Goal: Information Seeking & Learning: Learn about a topic

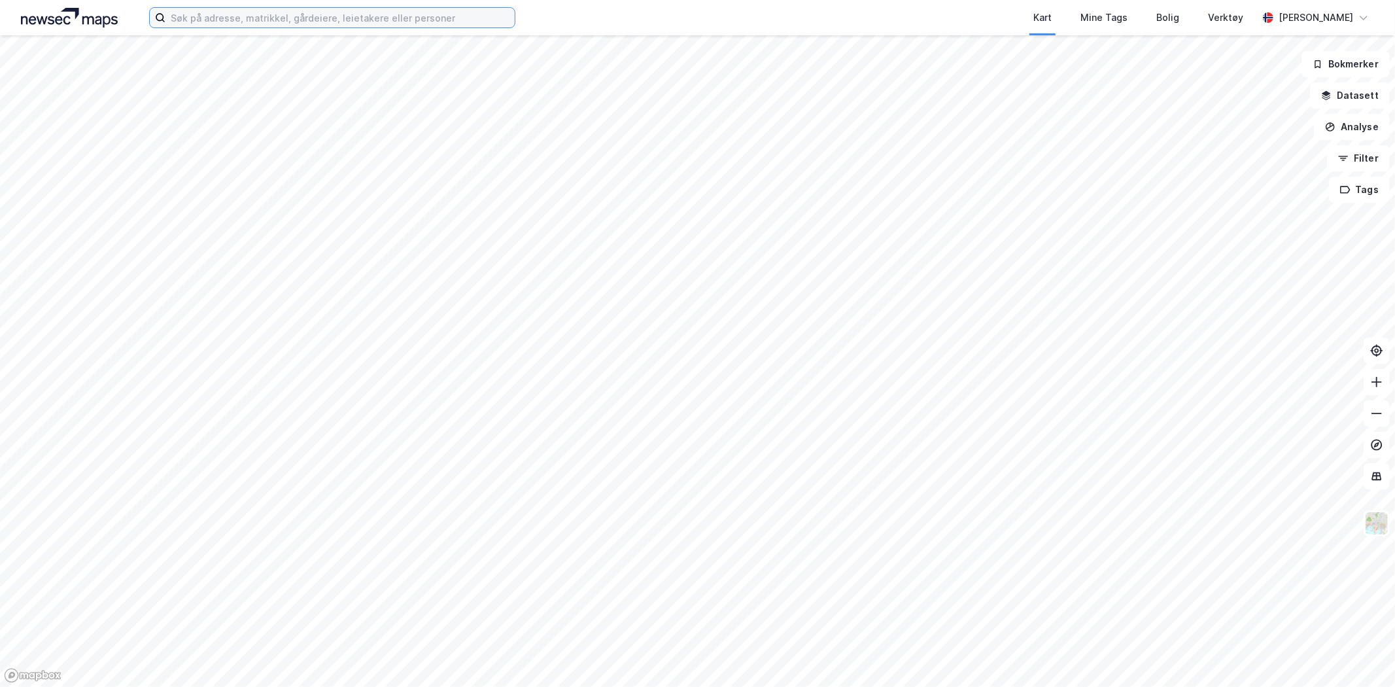
click at [394, 15] on input at bounding box center [339, 18] width 349 height 20
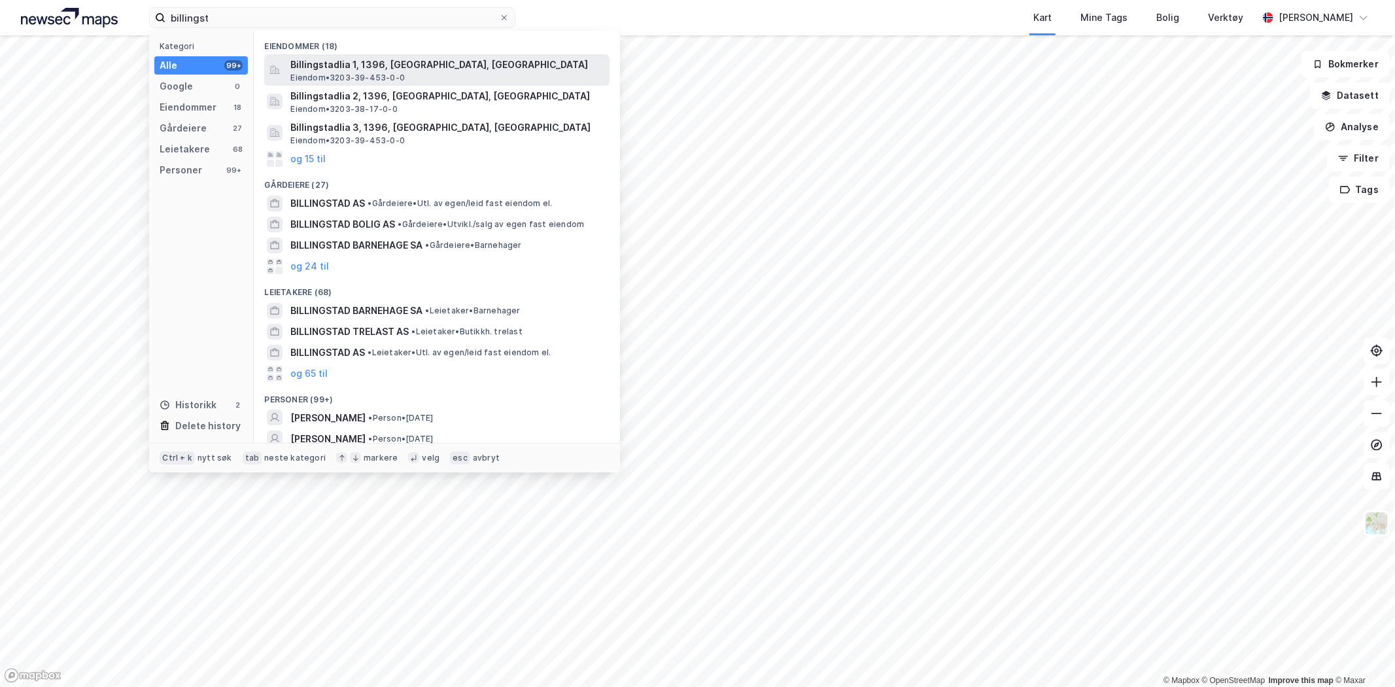
click at [391, 69] on span "Billingstadlia 1, 1396, [GEOGRAPHIC_DATA], [GEOGRAPHIC_DATA]" at bounding box center [447, 65] width 314 height 16
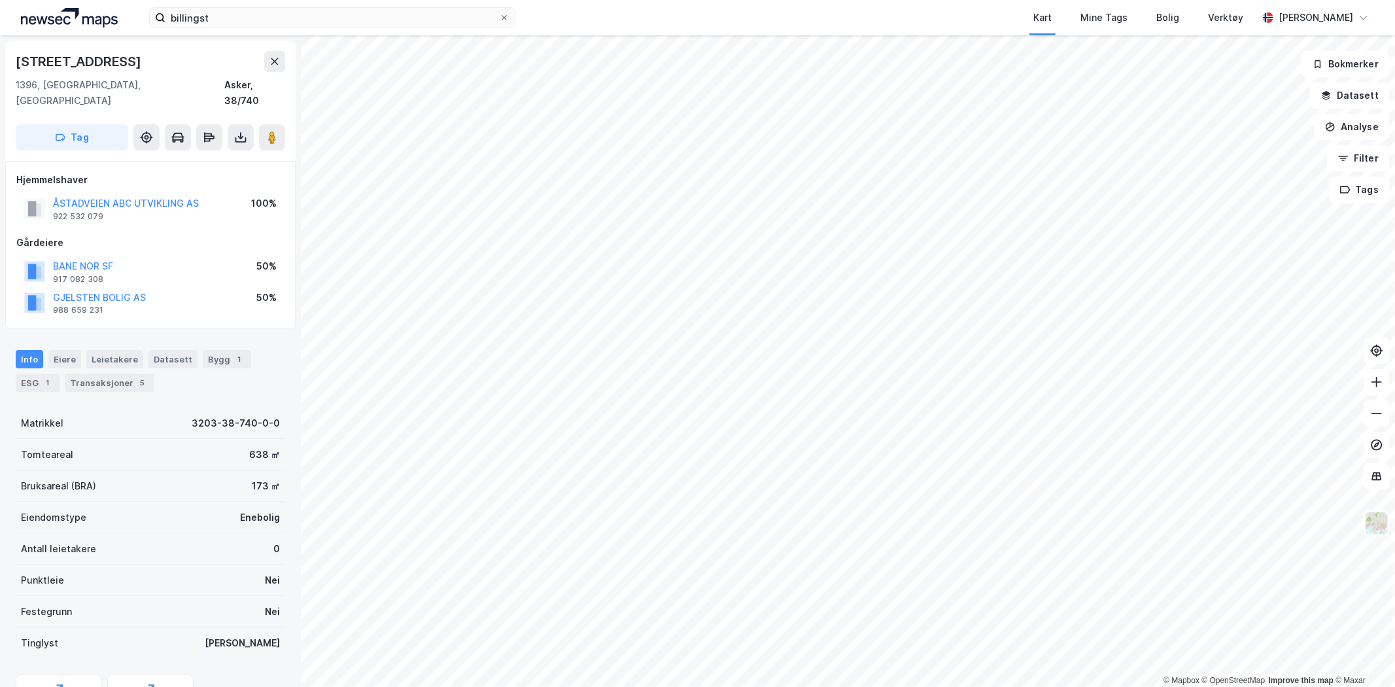
scroll to position [56, 0]
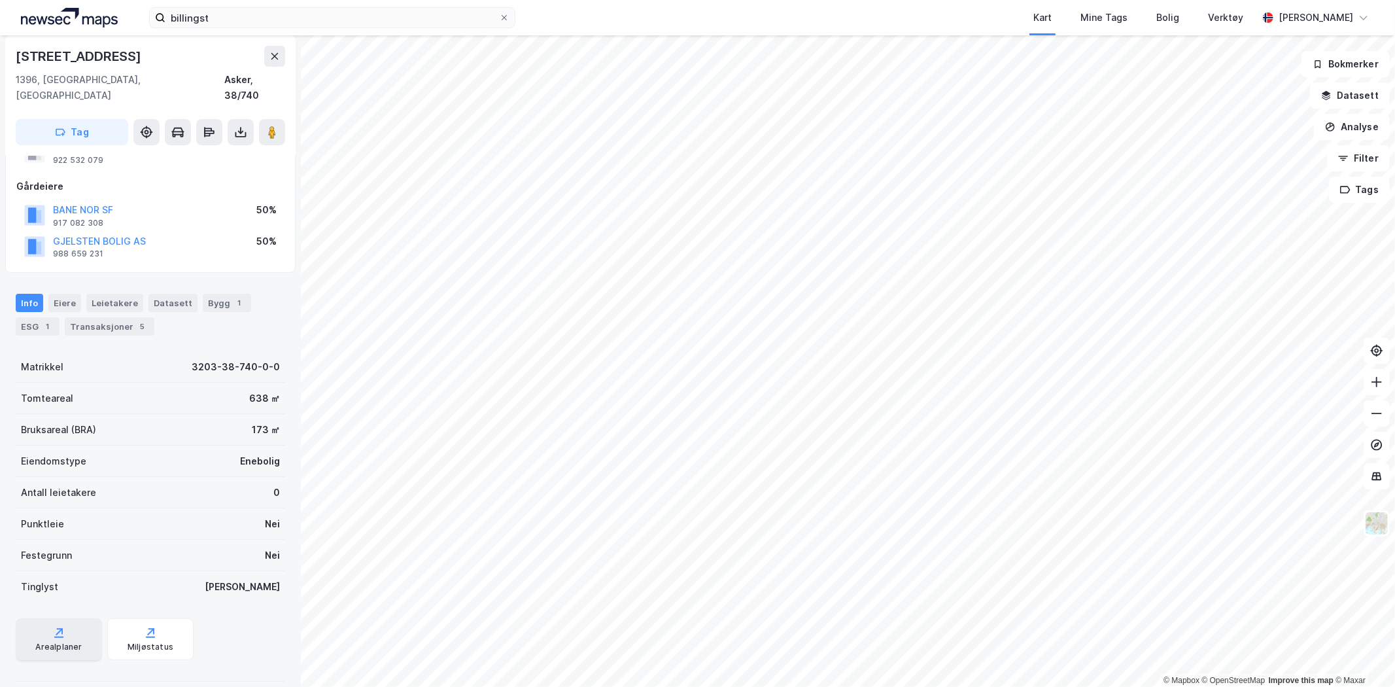
click at [61, 624] on div "Arealplaner" at bounding box center [59, 639] width 86 height 42
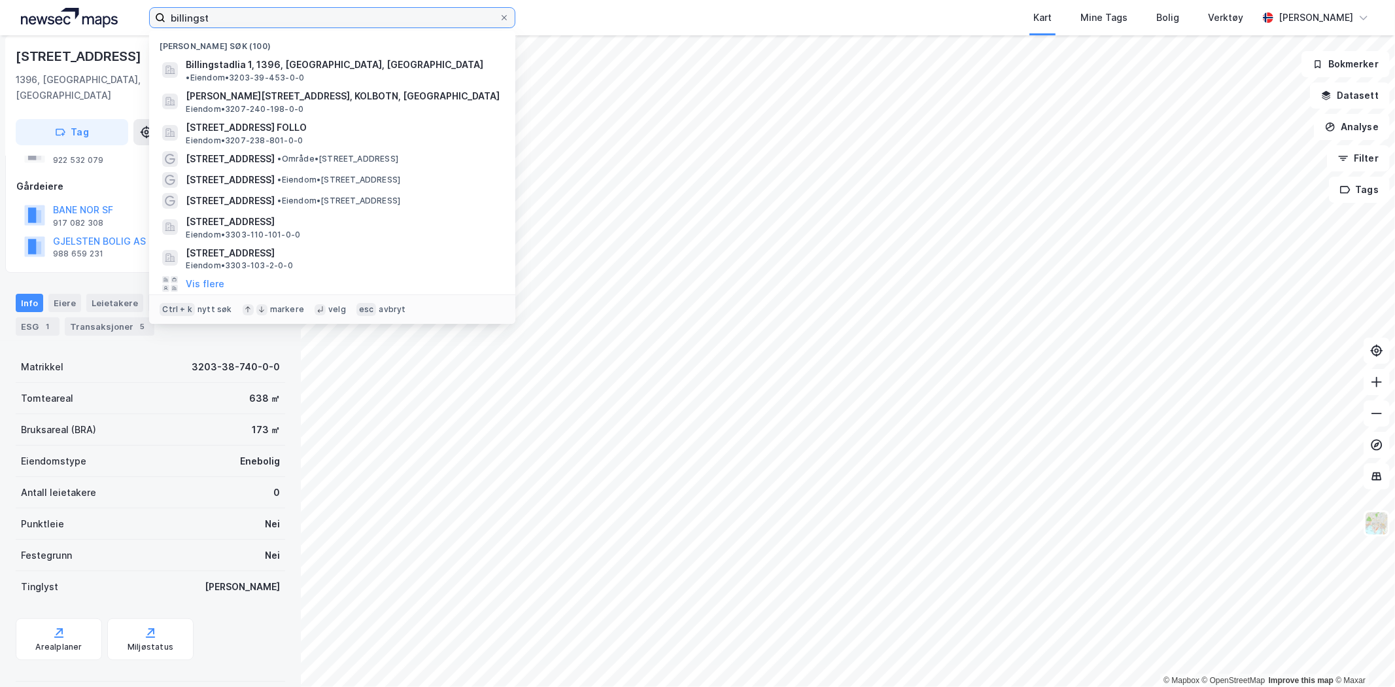
drag, startPoint x: 409, startPoint y: 22, endPoint x: 38, endPoint y: 9, distance: 371.7
click at [38, 9] on div "billingst Nylige søk (100) Billingstadlia 1, 1396, [GEOGRAPHIC_DATA], [GEOGRAPH…" at bounding box center [697, 17] width 1395 height 35
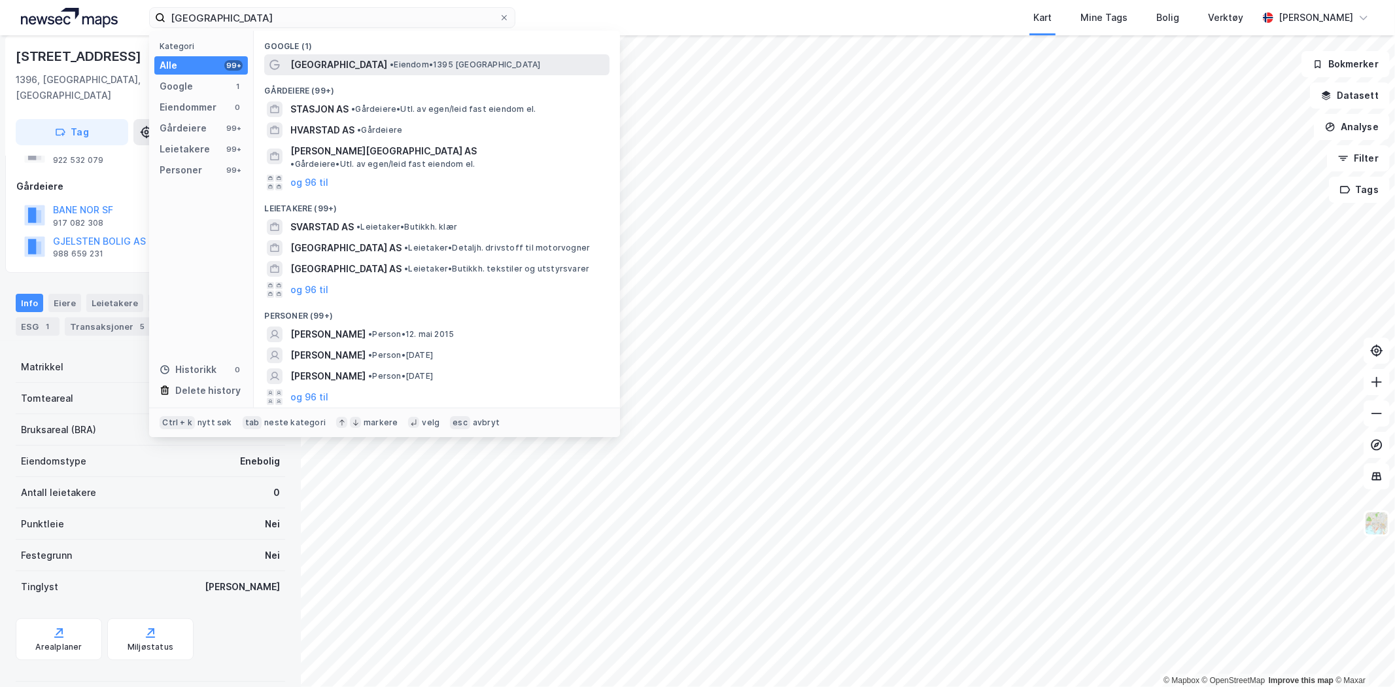
click at [322, 60] on span "[GEOGRAPHIC_DATA]" at bounding box center [338, 65] width 97 height 16
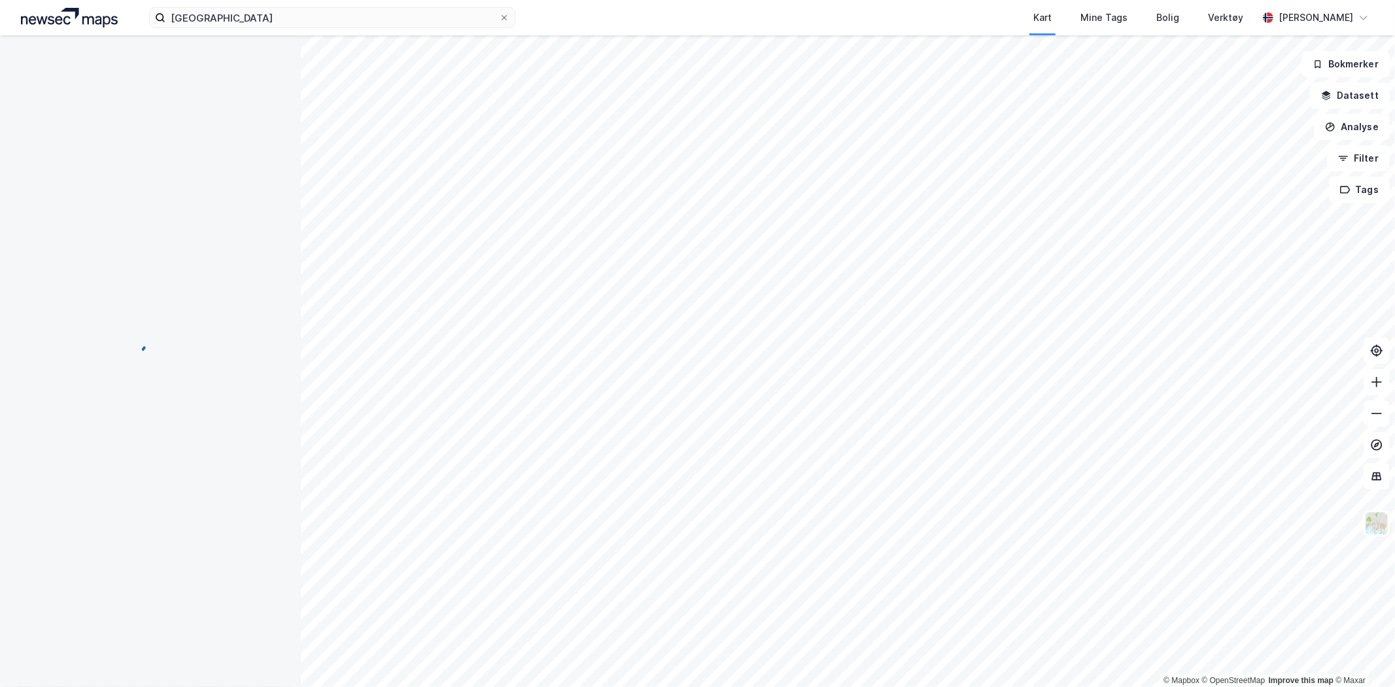
scroll to position [8, 0]
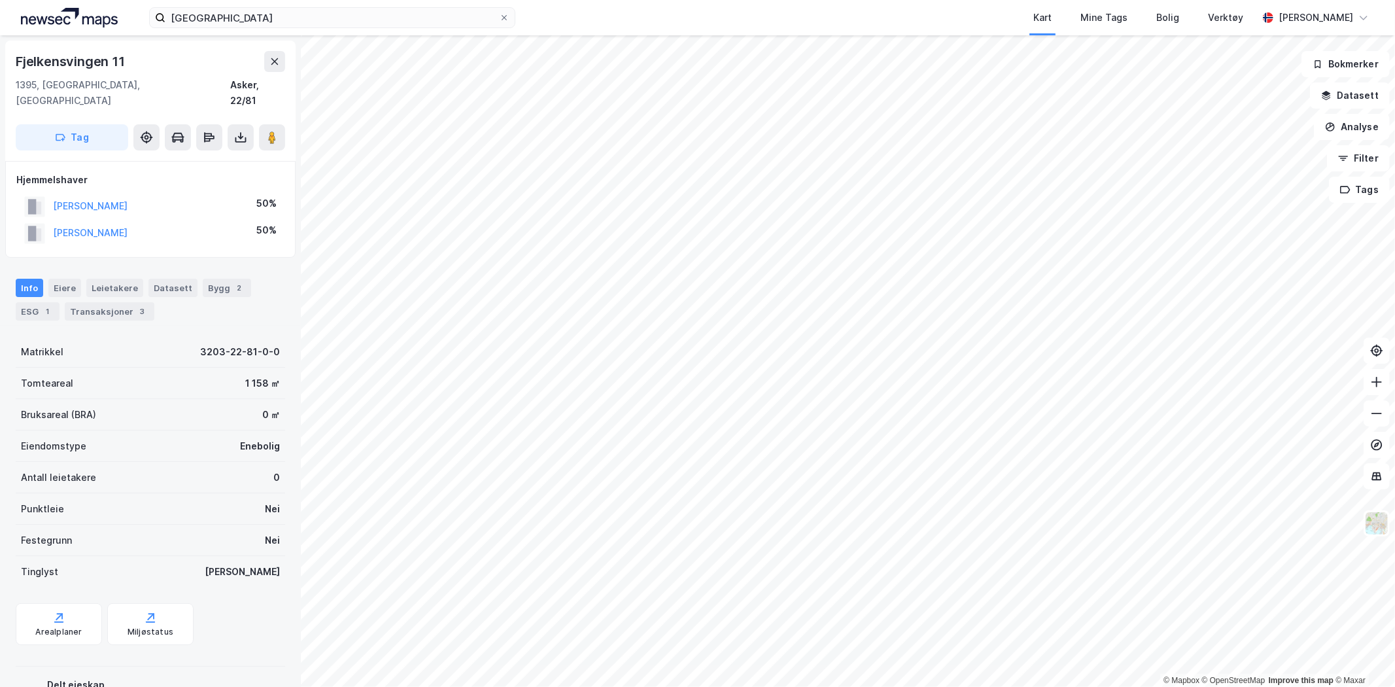
scroll to position [8, 0]
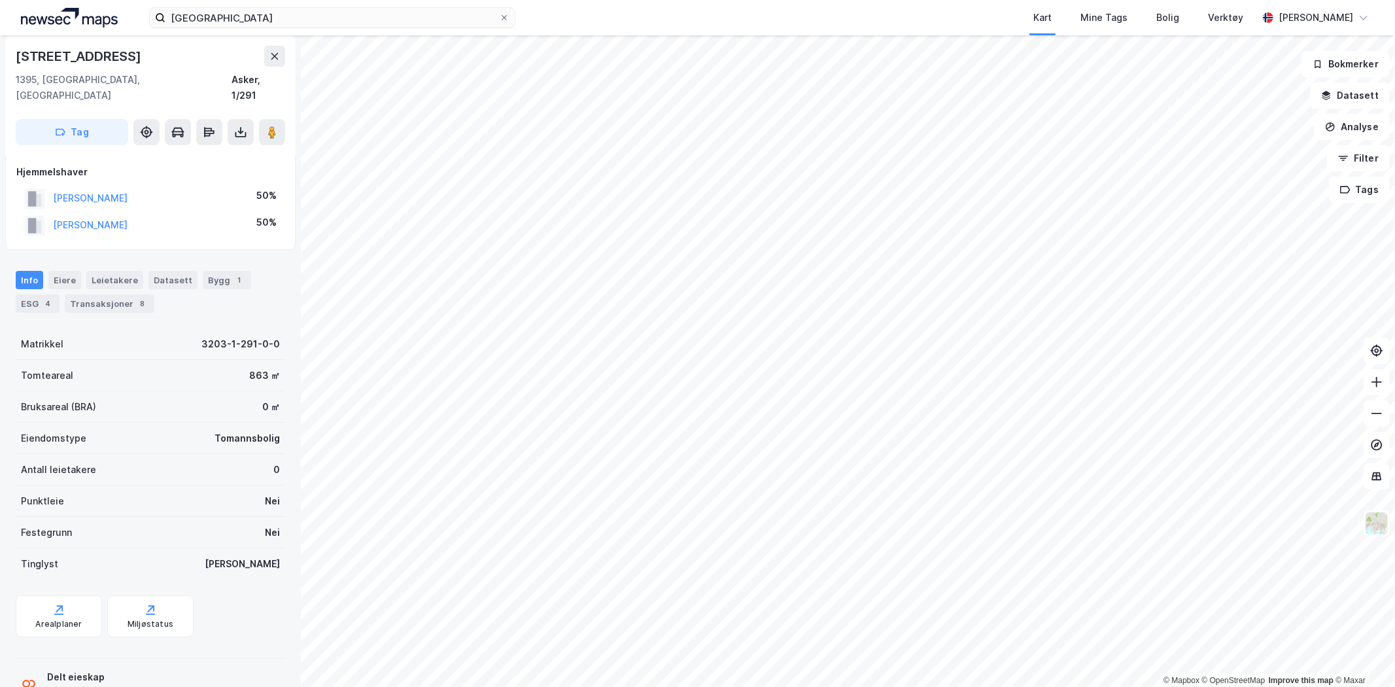
scroll to position [8, 0]
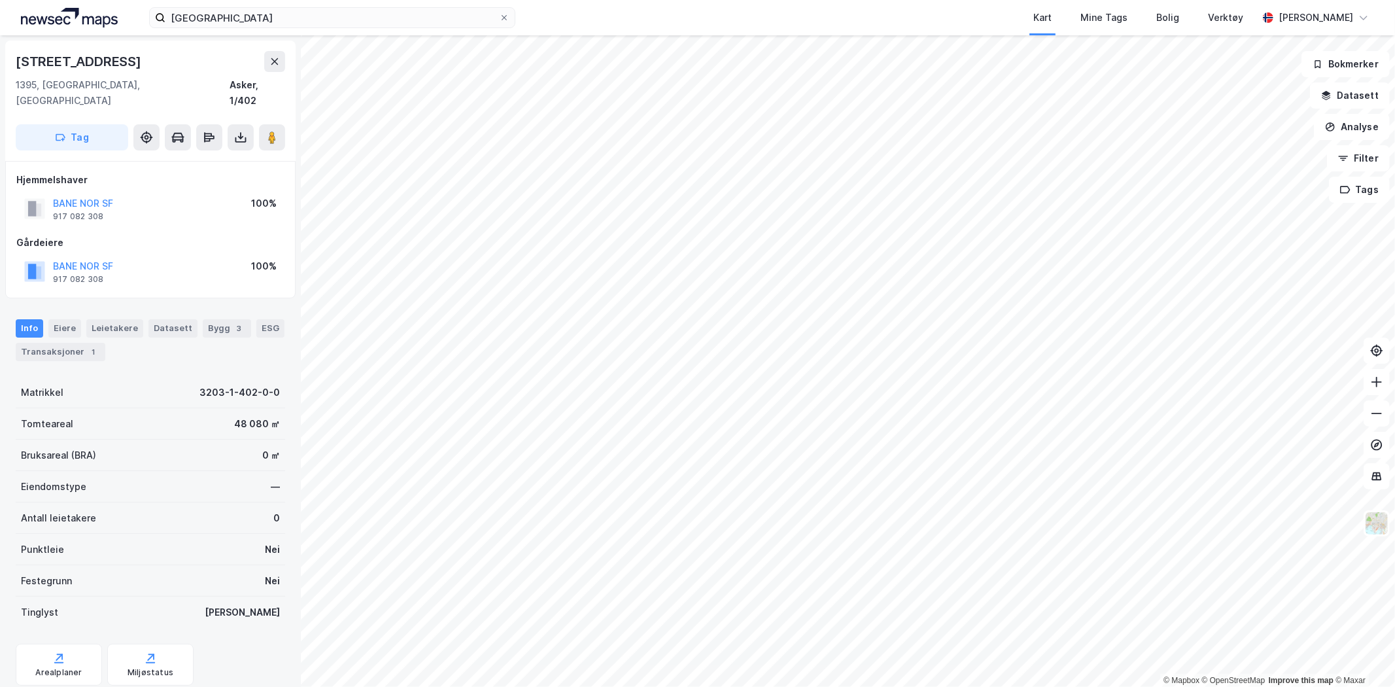
scroll to position [8, 0]
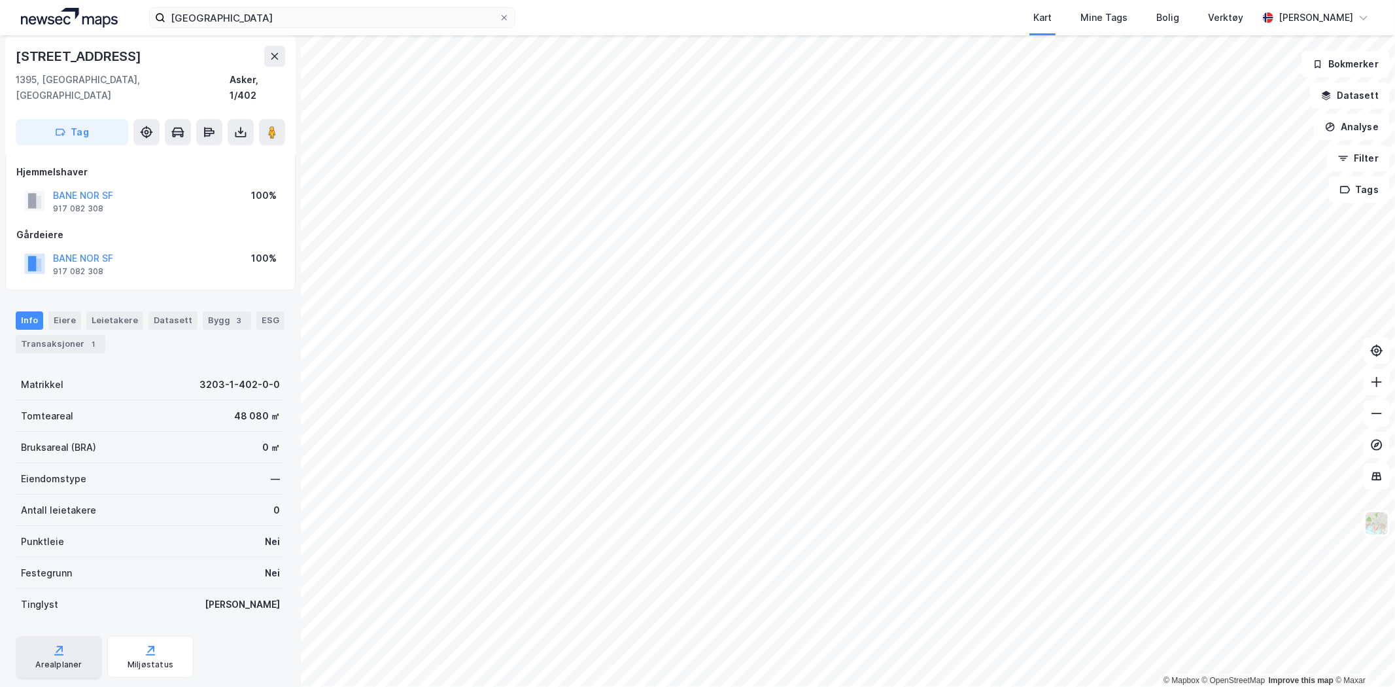
click at [66, 636] on div "Arealplaner" at bounding box center [59, 657] width 86 height 42
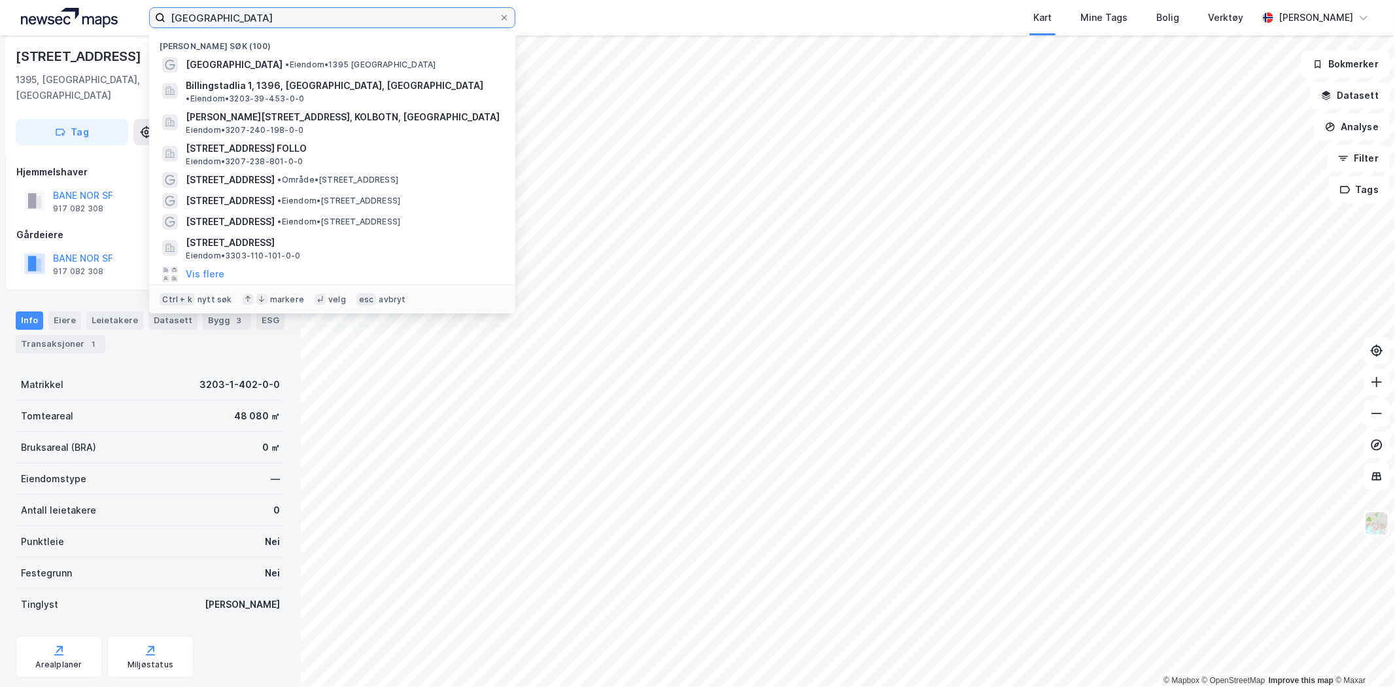
drag, startPoint x: 263, startPoint y: 18, endPoint x: 108, endPoint y: -3, distance: 156.4
click at [108, 0] on html "[GEOGRAPHIC_DATA] Nylige søk (100) [GEOGRAPHIC_DATA] • Eiendom • 1395 Hvalstad …" at bounding box center [697, 343] width 1395 height 687
paste input "[STREET_ADDRESS]"
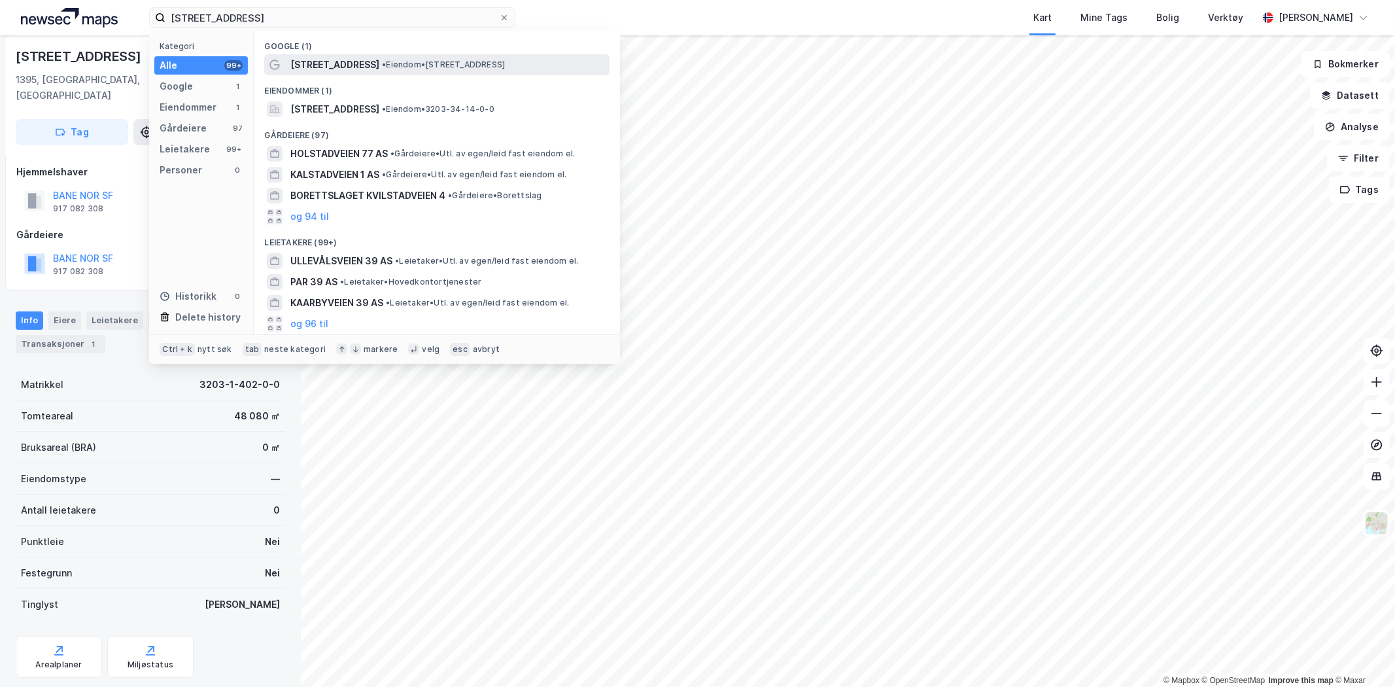
click at [335, 67] on span "[STREET_ADDRESS]" at bounding box center [334, 65] width 89 height 16
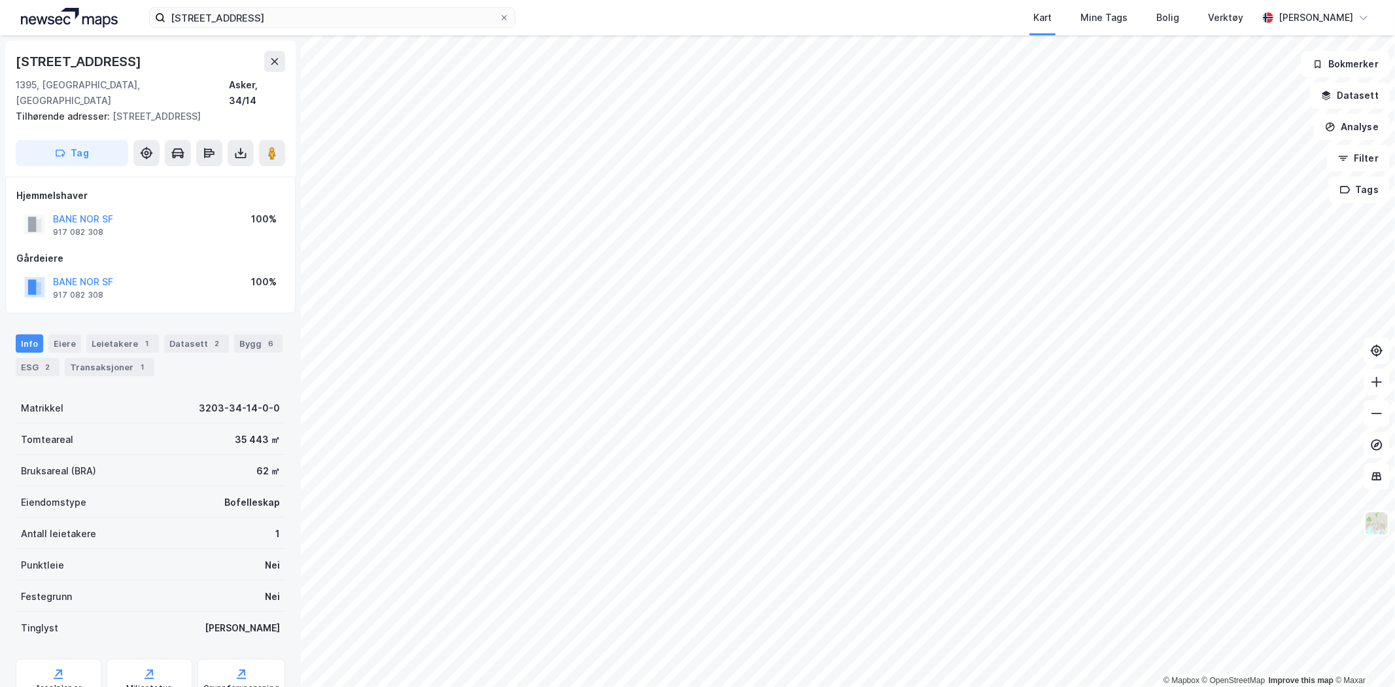
scroll to position [8, 0]
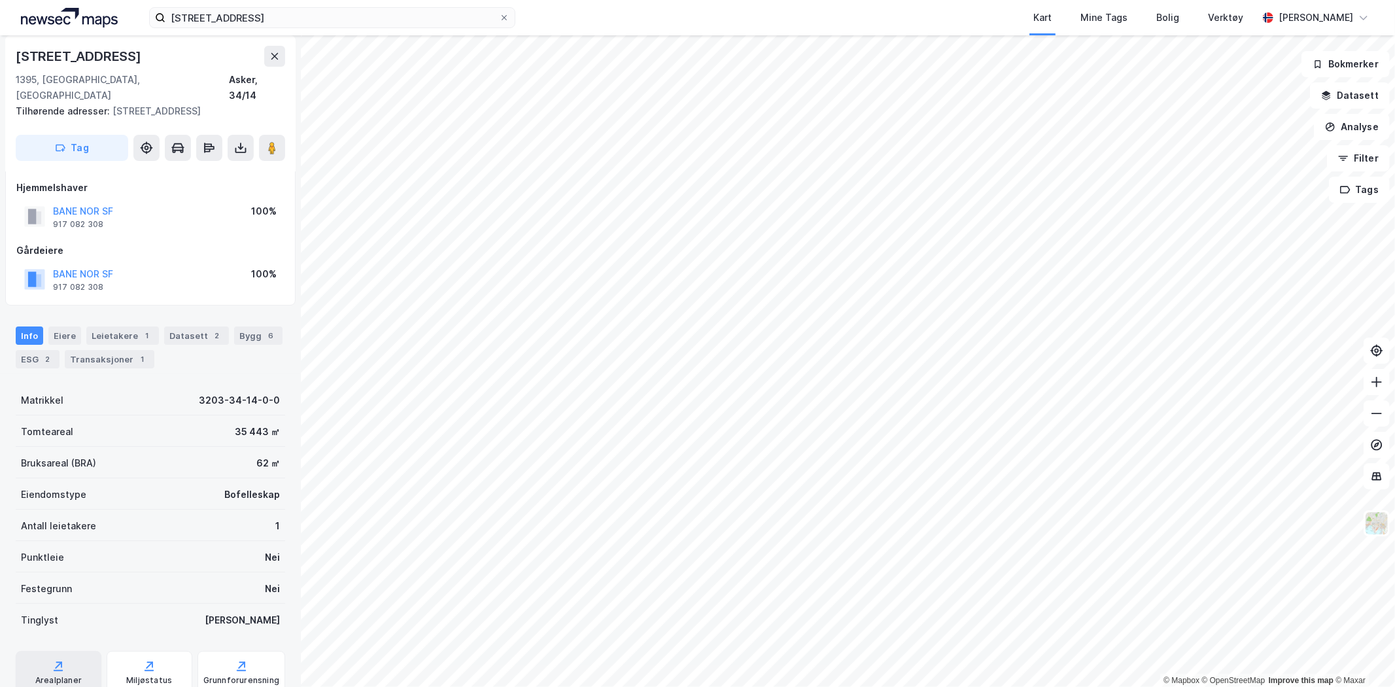
click at [33, 662] on div "Arealplaner" at bounding box center [59, 672] width 86 height 42
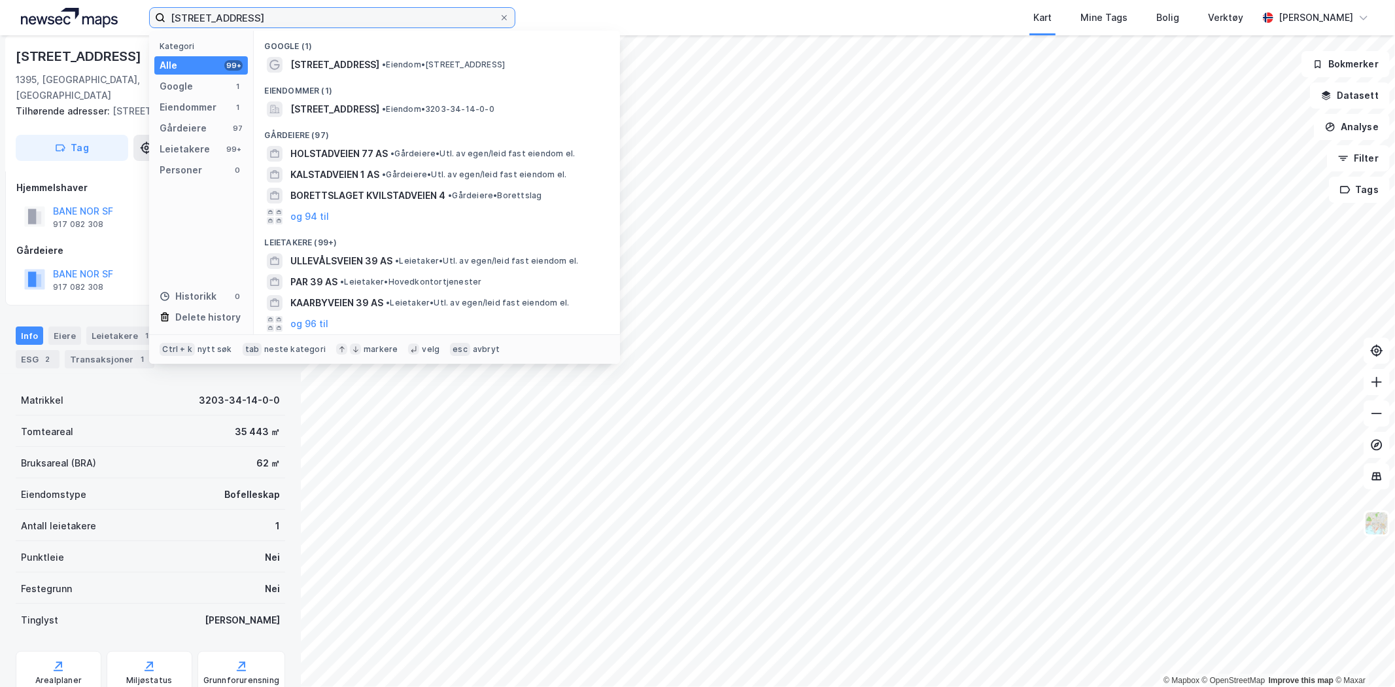
drag, startPoint x: 233, startPoint y: 9, endPoint x: 94, endPoint y: 18, distance: 140.2
click at [94, 18] on div "[STREET_ADDRESS] Kategori Alle 99+ Google 1 Eiendommer 1 Gårdeiere 97 Leietaker…" at bounding box center [697, 17] width 1395 height 35
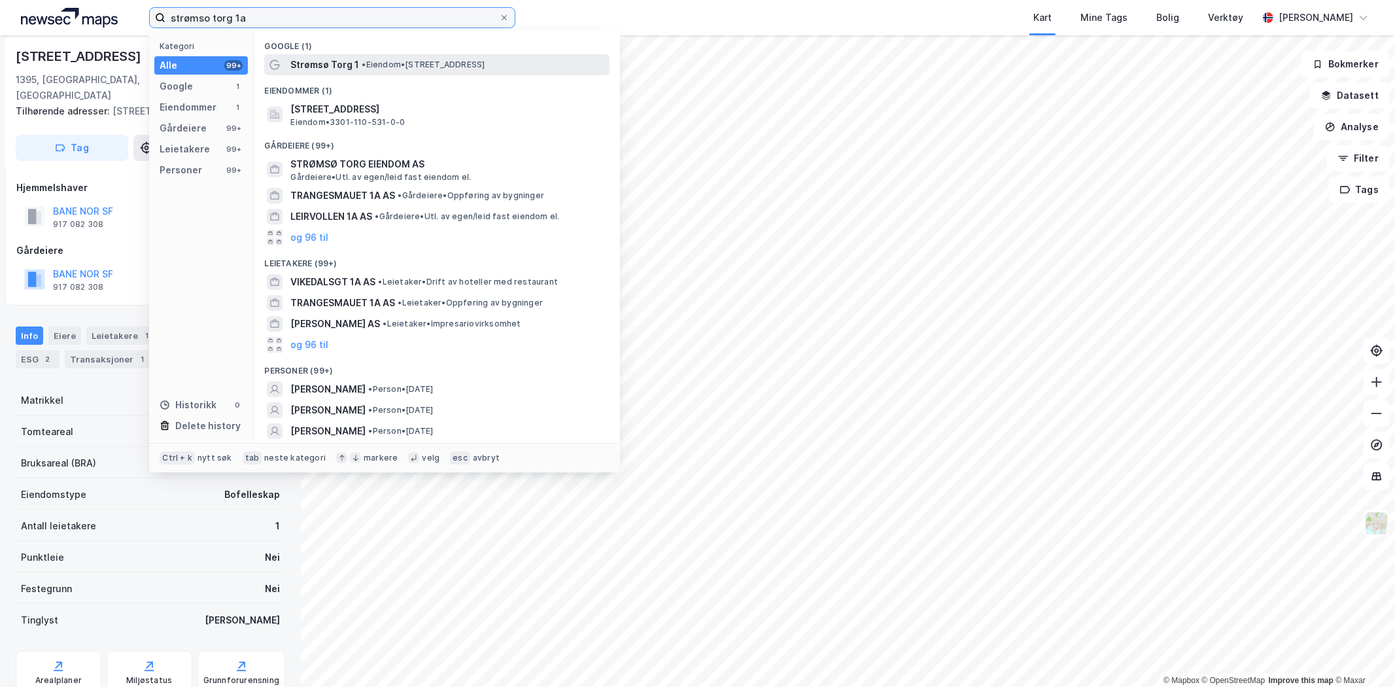
type input "strømso torg 1a"
click at [304, 60] on span "Strømsø Torg 1" at bounding box center [324, 65] width 69 height 16
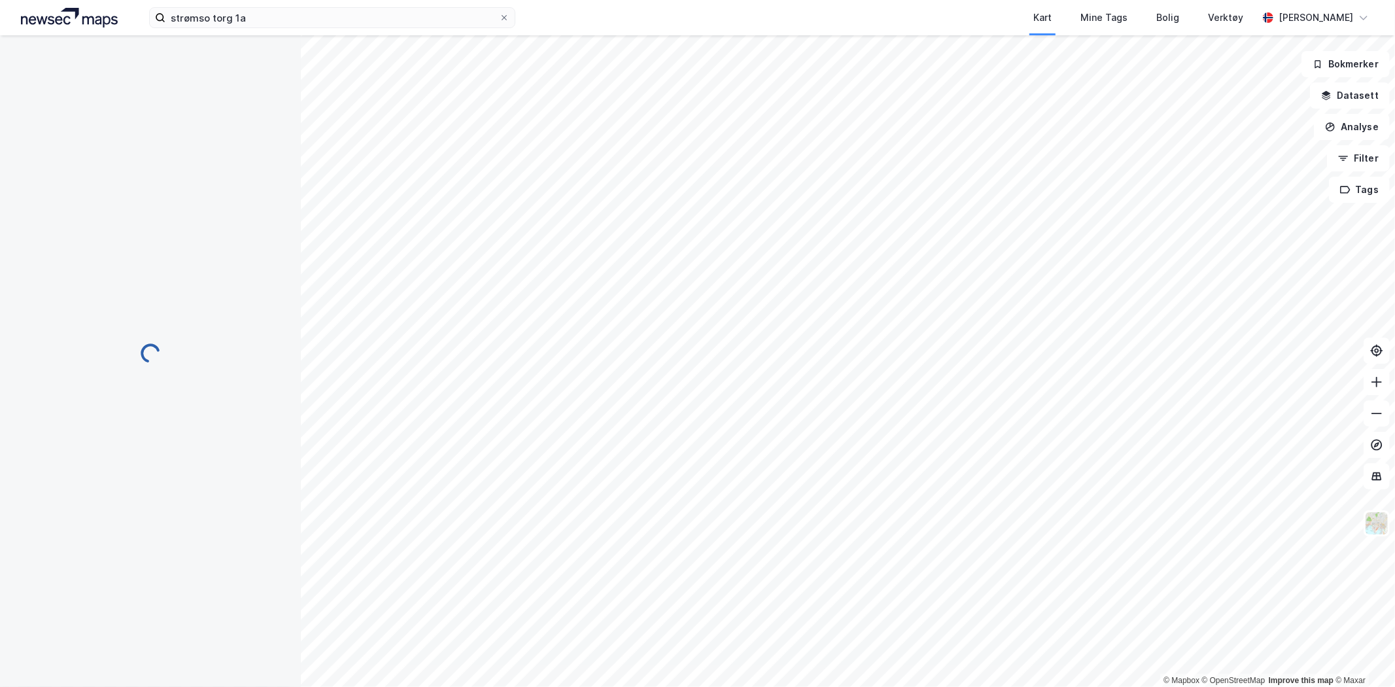
scroll to position [8, 0]
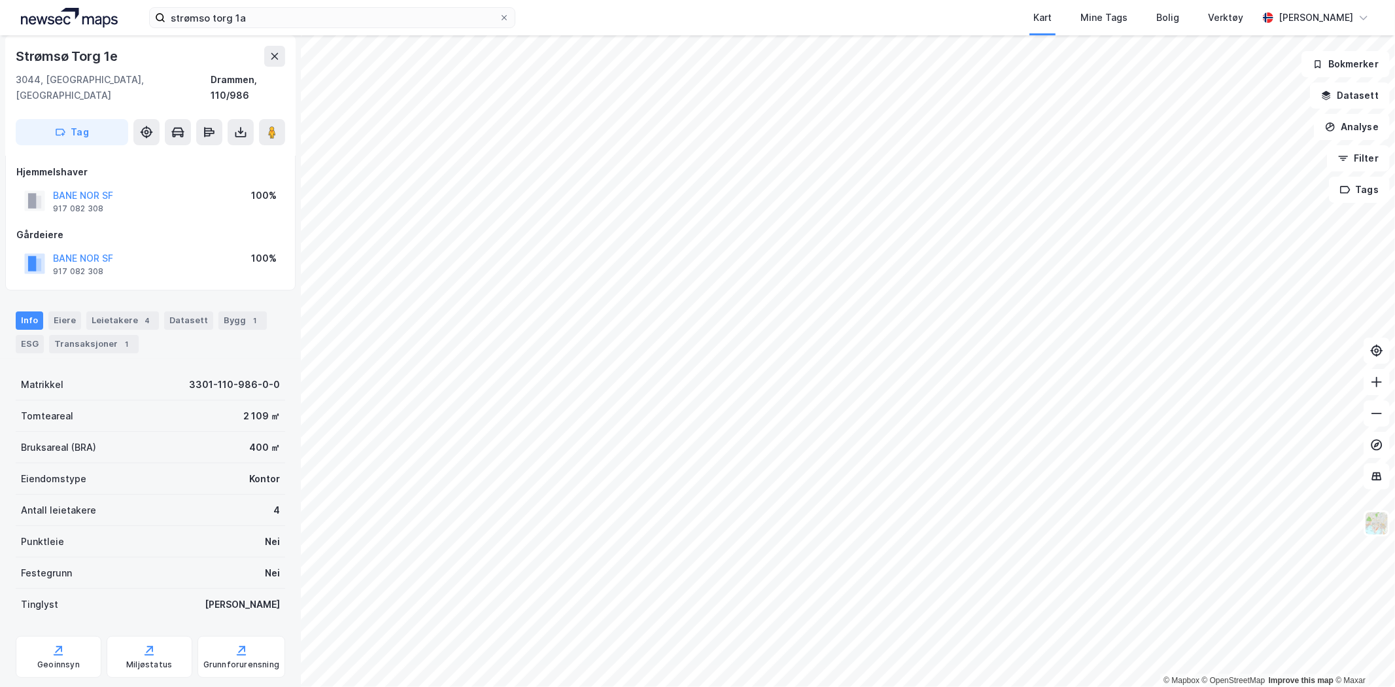
scroll to position [8, 0]
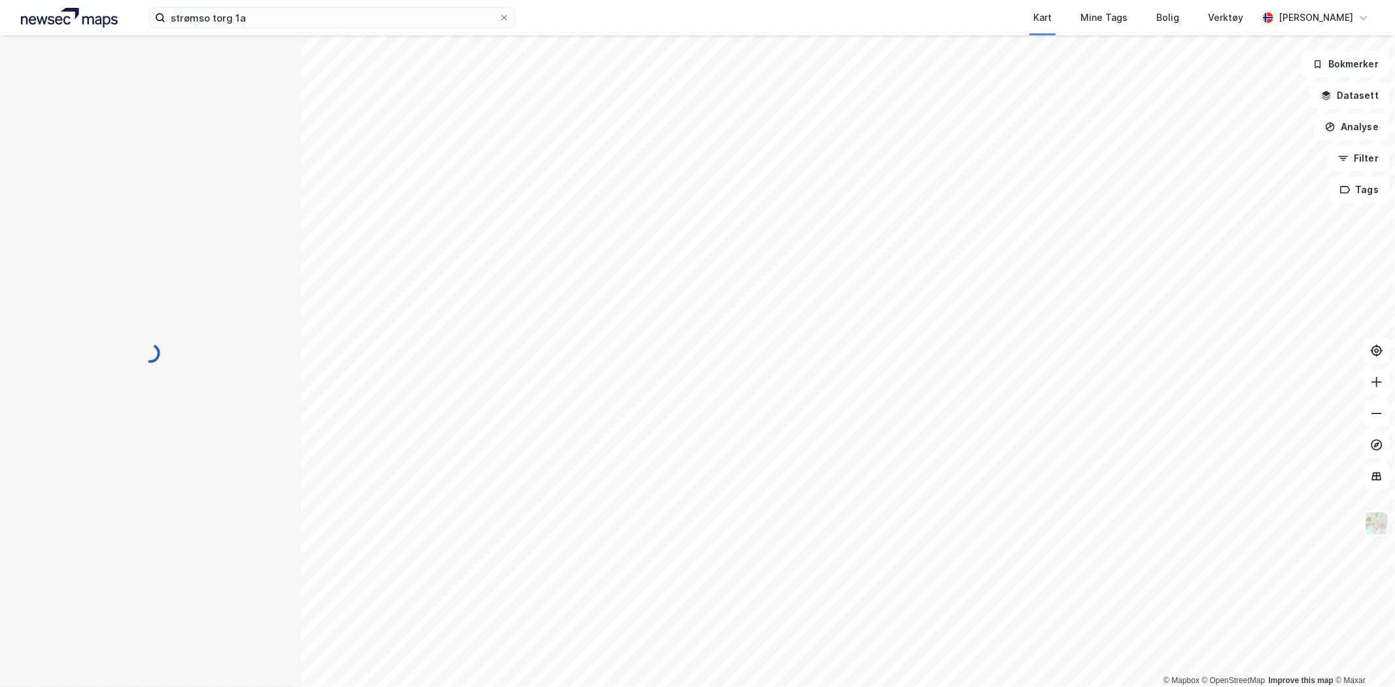
scroll to position [8, 0]
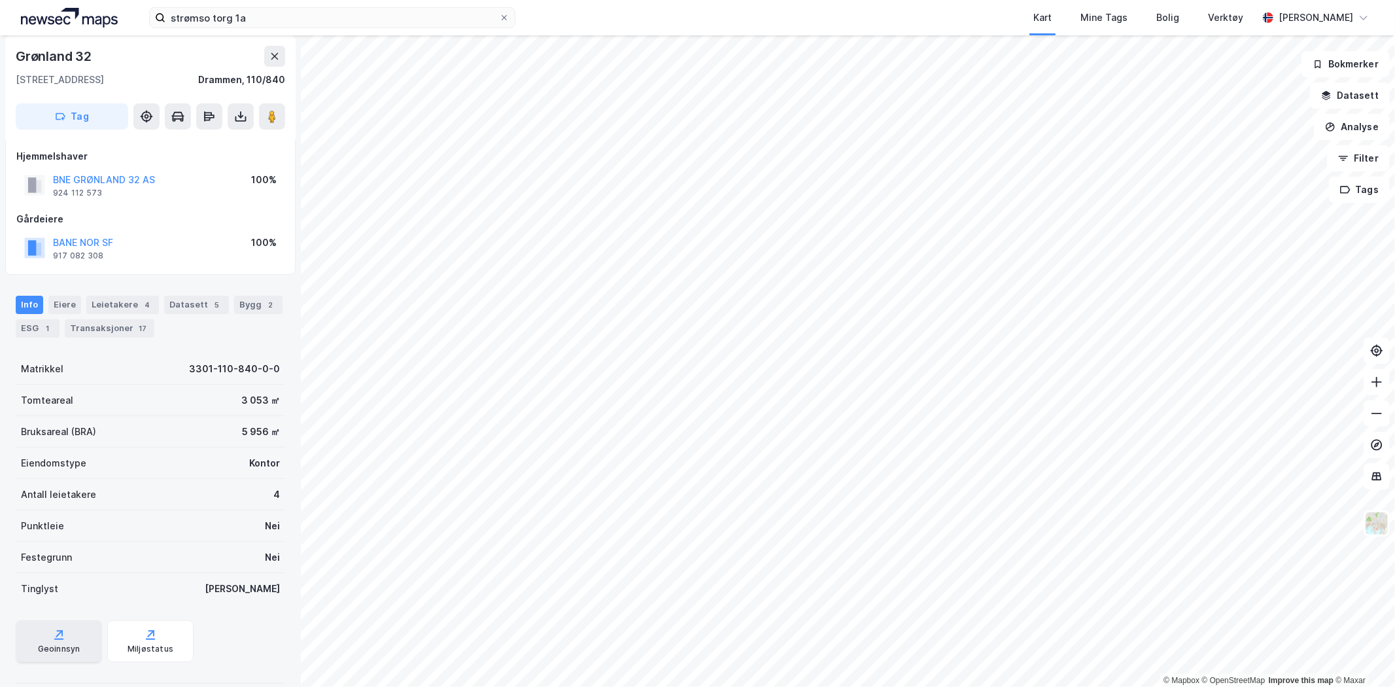
click at [68, 638] on div "Geoinnsyn" at bounding box center [59, 641] width 86 height 42
